Goal: Information Seeking & Learning: Learn about a topic

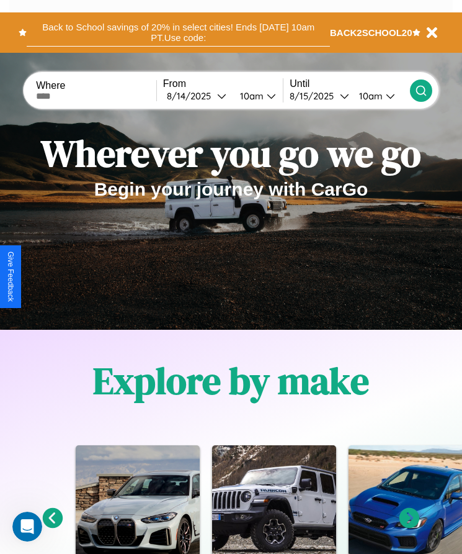
click at [178, 32] on button "Back to School savings of 20% in select cities! Ends [DATE] 10am PT. Use code:" at bounding box center [178, 33] width 303 height 28
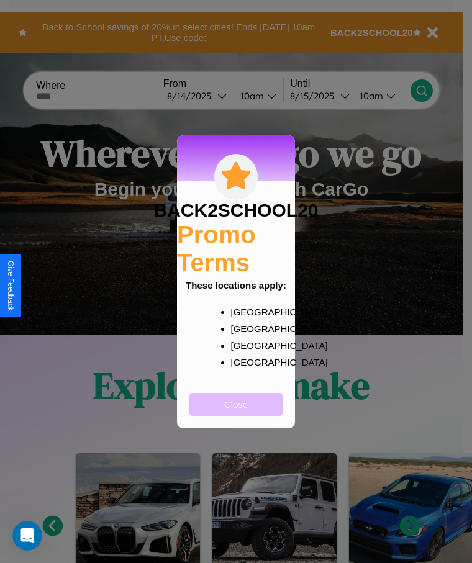
click at [236, 412] on button "Close" at bounding box center [235, 404] width 93 height 23
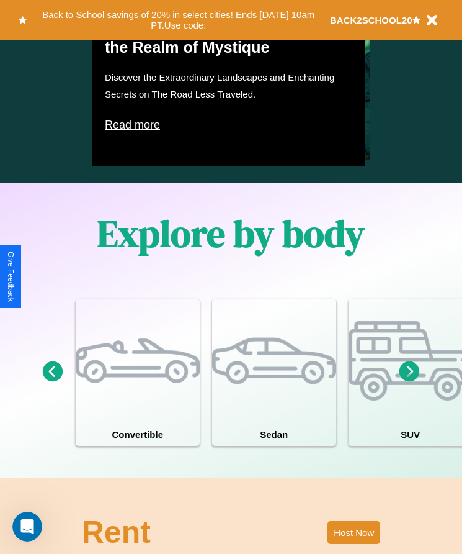
scroll to position [1618, 0]
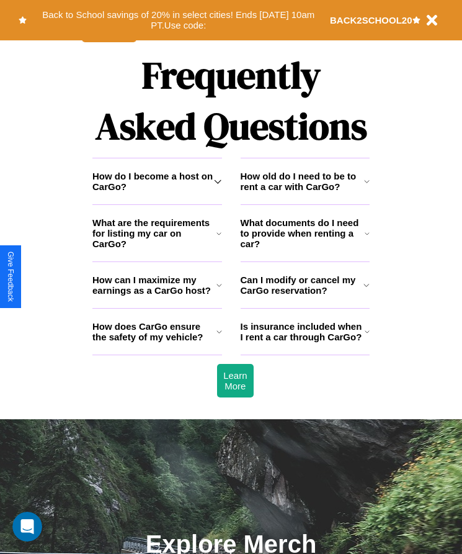
click at [219, 238] on icon at bounding box center [219, 233] width 5 height 10
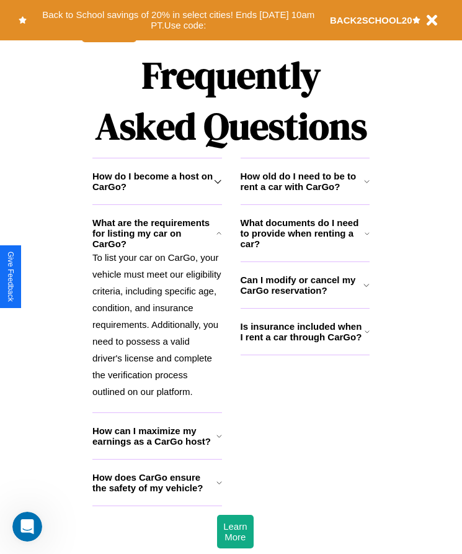
click at [157, 192] on h3 "How do I become a host on CarGo?" at bounding box center [153, 181] width 122 height 21
click at [218, 186] on icon at bounding box center [217, 181] width 7 height 10
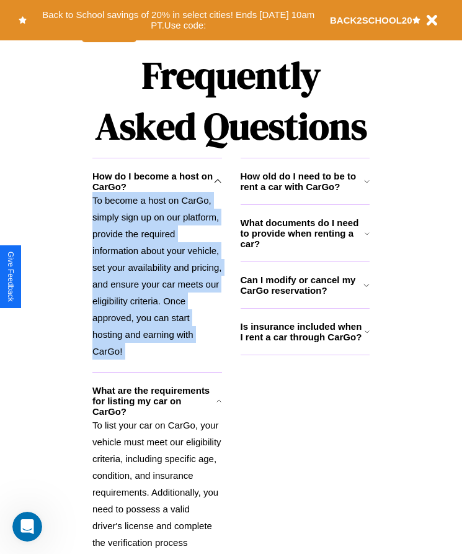
click at [218, 186] on icon at bounding box center [217, 181] width 7 height 10
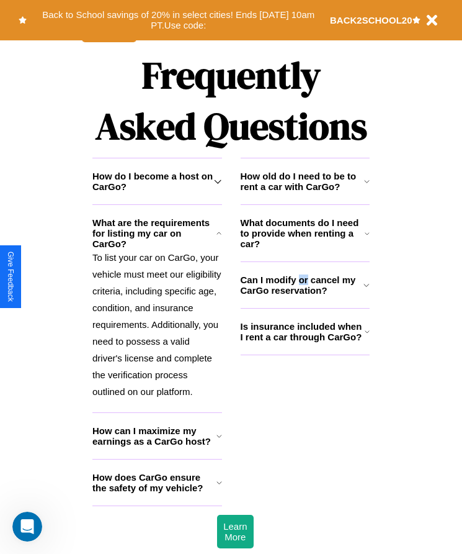
click at [305, 295] on h3 "Can I modify or cancel my CarGo reservation?" at bounding box center [302, 284] width 123 height 21
click at [305, 192] on h3 "How old do I need to be to rent a car with CarGo?" at bounding box center [302, 181] width 123 height 21
click at [218, 186] on icon at bounding box center [217, 181] width 7 height 10
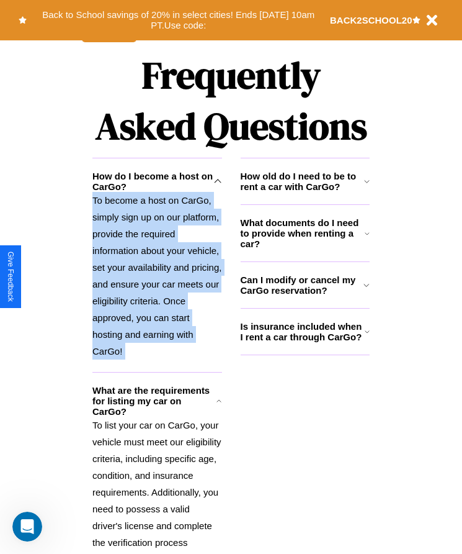
scroll to position [207, 0]
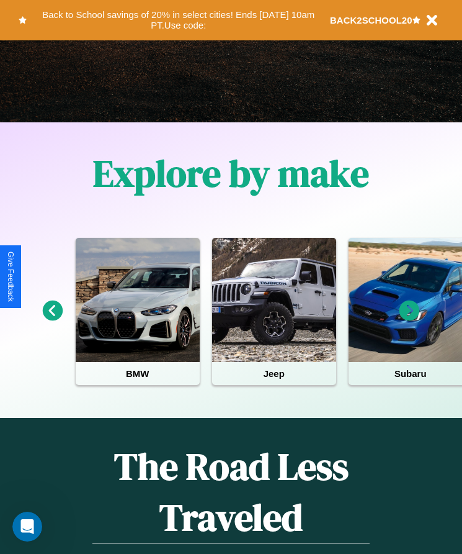
click at [410, 319] on icon at bounding box center [410, 310] width 20 height 20
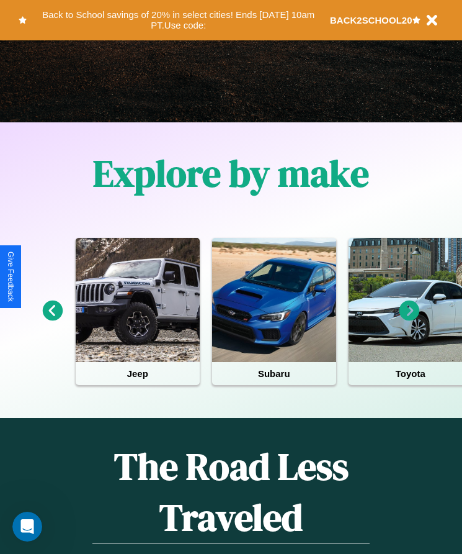
click at [410, 319] on icon at bounding box center [410, 310] width 20 height 20
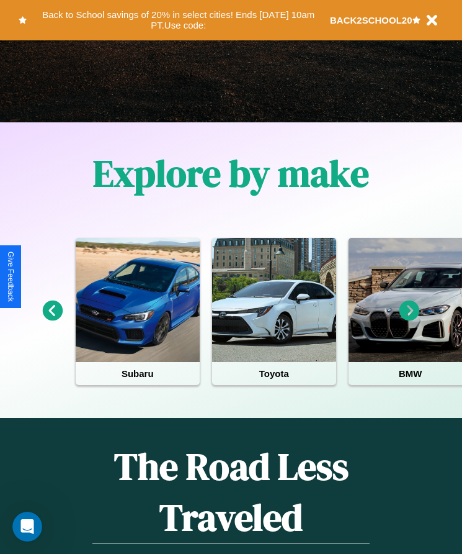
click at [410, 319] on icon at bounding box center [410, 310] width 20 height 20
